Goal: Complete application form

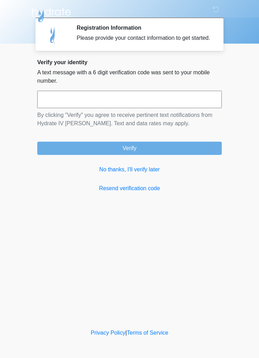
click at [133, 174] on link "No thanks, I'll verify later" at bounding box center [129, 169] width 185 height 8
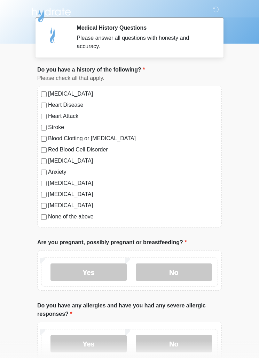
click at [178, 273] on label "No" at bounding box center [174, 271] width 76 height 17
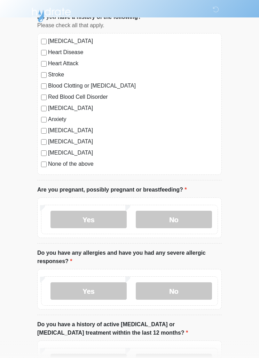
scroll to position [81, 0]
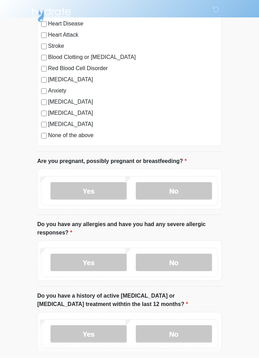
click at [184, 267] on label "No" at bounding box center [174, 262] width 76 height 17
click at [186, 336] on label "No" at bounding box center [174, 333] width 76 height 17
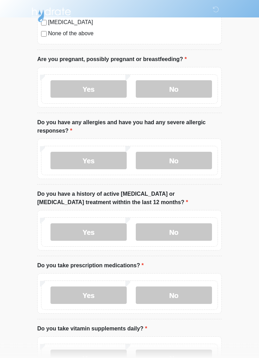
scroll to position [186, 0]
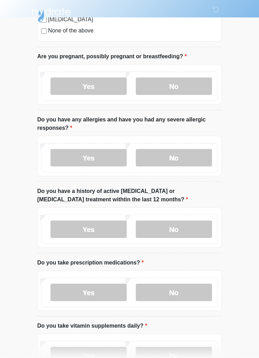
click at [104, 291] on label "Yes" at bounding box center [89, 291] width 76 height 17
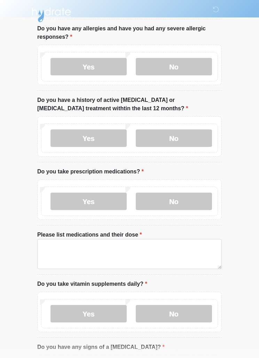
scroll to position [278, 0]
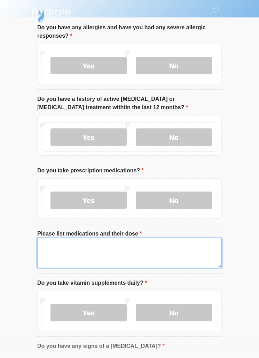
click at [82, 251] on textarea "Please list medications and their dose" at bounding box center [129, 253] width 185 height 30
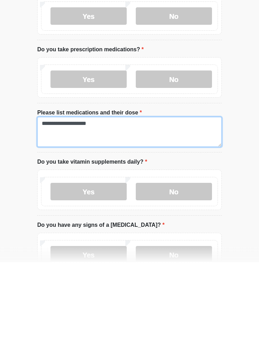
type textarea "**********"
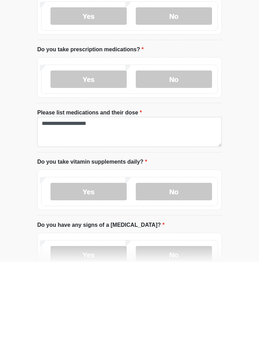
click at [99, 279] on label "Yes" at bounding box center [89, 287] width 76 height 17
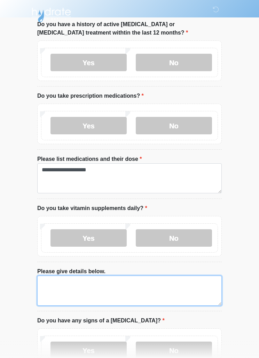
click at [135, 290] on textarea "Please give details below." at bounding box center [129, 290] width 185 height 30
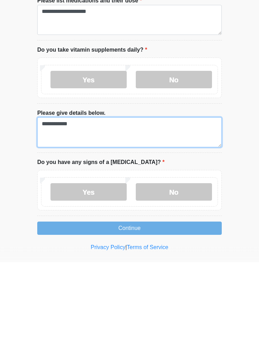
scroll to position [424, 0]
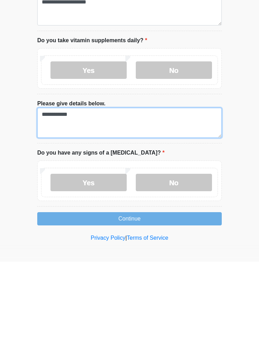
type textarea "**********"
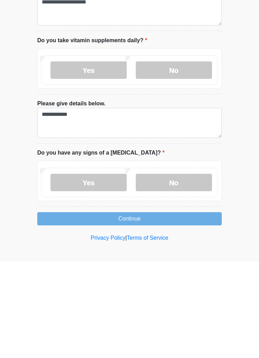
click at [184, 270] on label "No" at bounding box center [174, 278] width 76 height 17
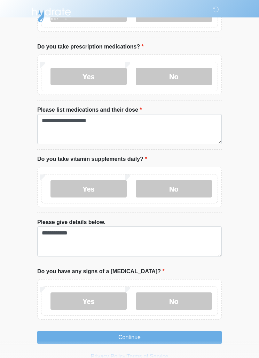
click at [157, 340] on button "Continue" at bounding box center [129, 336] width 185 height 13
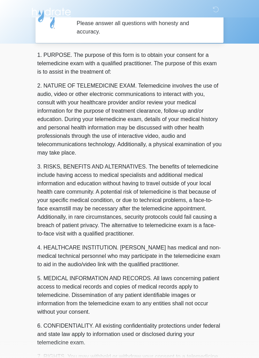
scroll to position [0, 0]
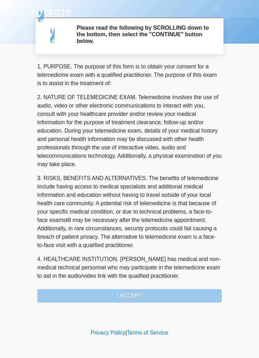
click at [162, 297] on div "1. PURPOSE. The purpose of this form is to obtain your consent for a telemedici…" at bounding box center [129, 182] width 185 height 240
click at [162, 291] on div "1. PURPOSE. The purpose of this form is to obtain your consent for a telemedici…" at bounding box center [129, 182] width 185 height 240
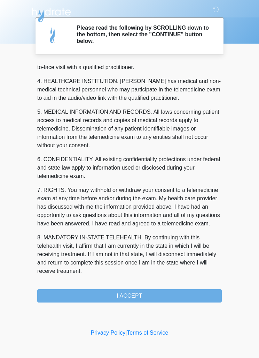
scroll to position [194, 0]
click at [148, 293] on button "I ACCEPT" at bounding box center [129, 295] width 185 height 13
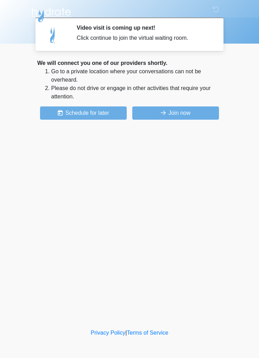
click at [184, 111] on button "Join now" at bounding box center [175, 112] width 87 height 13
